Goal: Task Accomplishment & Management: Complete application form

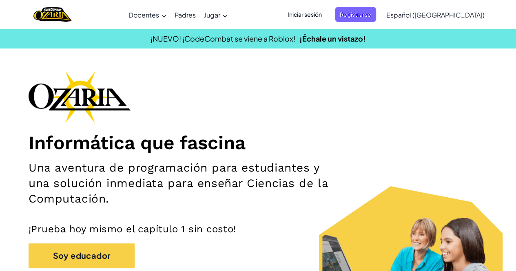
click at [316, 24] on div "Iniciar sesión Registrarse Español ([GEOGRAPHIC_DATA]) English ([GEOGRAPHIC_DAT…" at bounding box center [383, 15] width 210 height 22
click at [316, 18] on span "Iniciar sesión" at bounding box center [305, 14] width 44 height 15
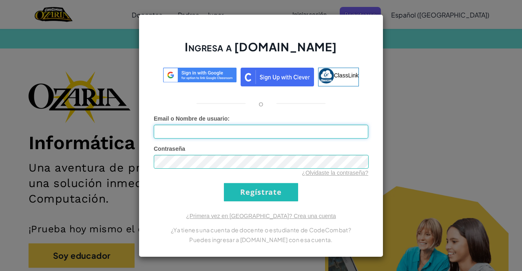
type input "[PERSON_NAME]"
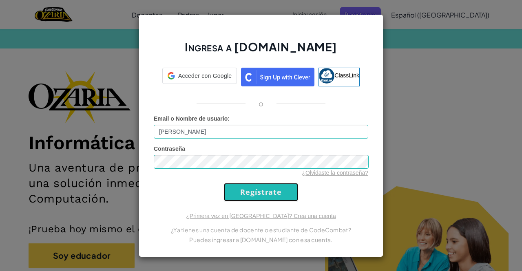
click at [272, 201] on input "Regístrate" at bounding box center [261, 192] width 74 height 18
click at [257, 187] on input "Regístrate" at bounding box center [261, 192] width 74 height 18
